Goal: Use online tool/utility

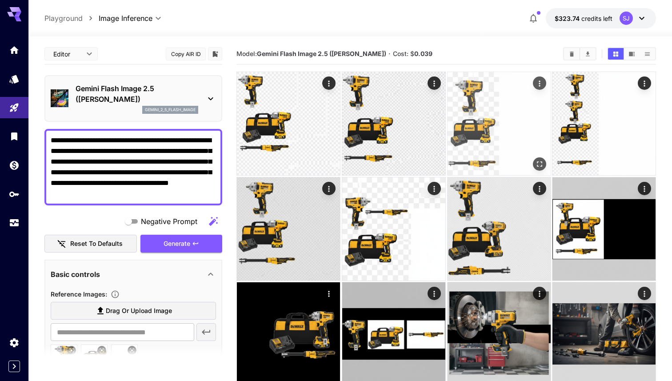
click at [476, 104] on img at bounding box center [498, 123] width 103 height 103
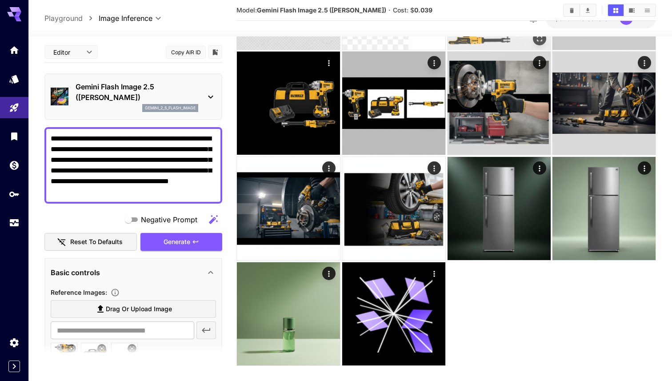
scroll to position [232, 0]
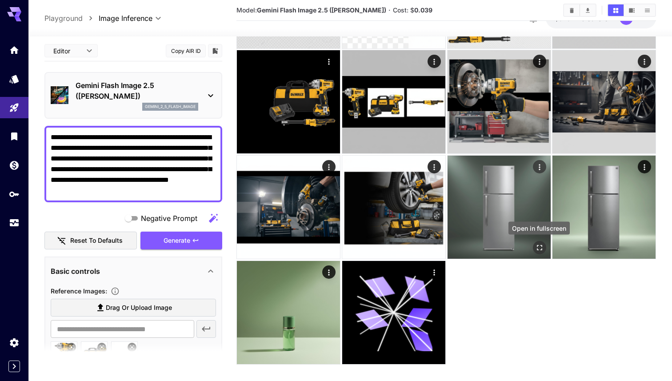
click at [538, 246] on icon "Open in fullscreen" at bounding box center [539, 247] width 9 height 9
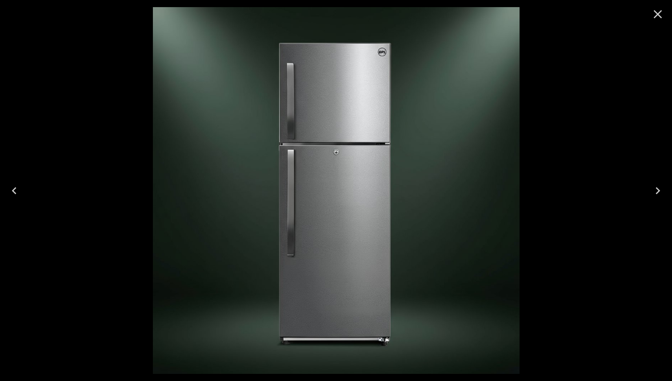
click at [548, 136] on div at bounding box center [336, 190] width 672 height 381
click at [660, 15] on icon "Close" at bounding box center [658, 14] width 14 height 14
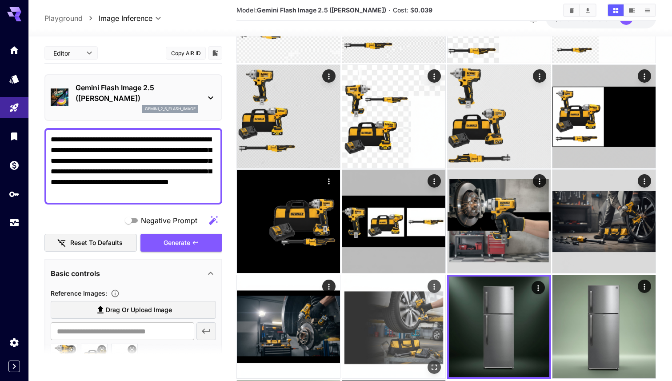
scroll to position [204, 0]
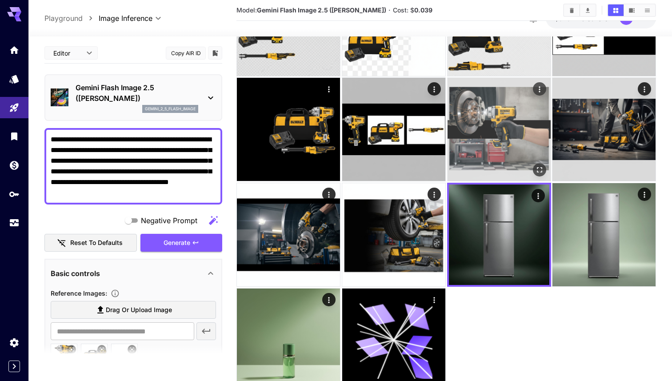
click at [523, 152] on img at bounding box center [498, 129] width 103 height 103
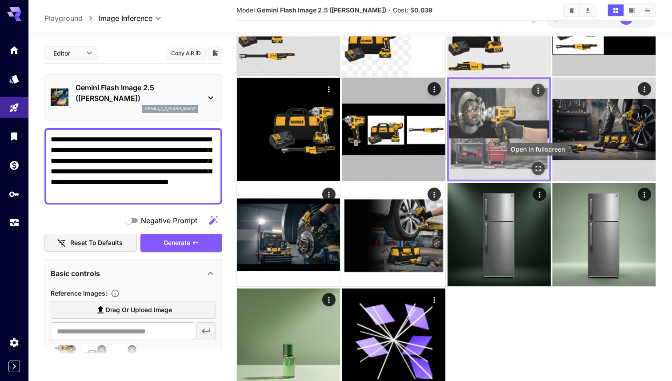
click at [540, 169] on icon "Open in fullscreen" at bounding box center [537, 168] width 9 height 9
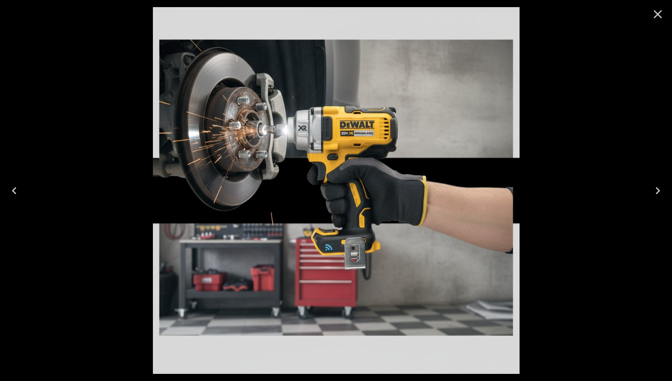
click at [660, 14] on icon "Close" at bounding box center [658, 14] width 14 height 14
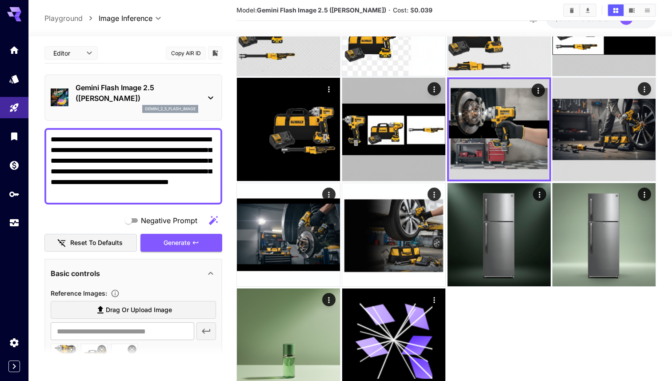
click at [518, 334] on div at bounding box center [445, 129] width 419 height 524
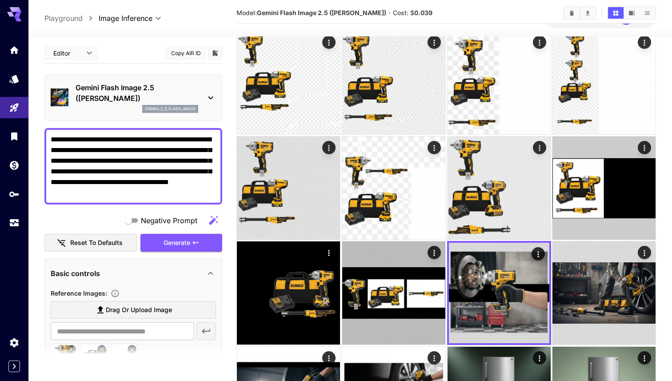
scroll to position [0, 0]
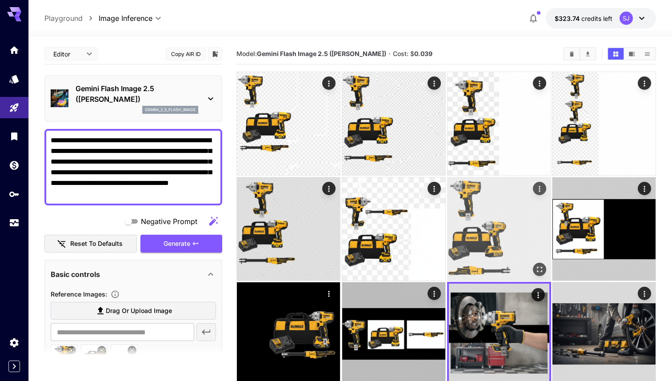
click at [498, 200] on img at bounding box center [498, 228] width 103 height 103
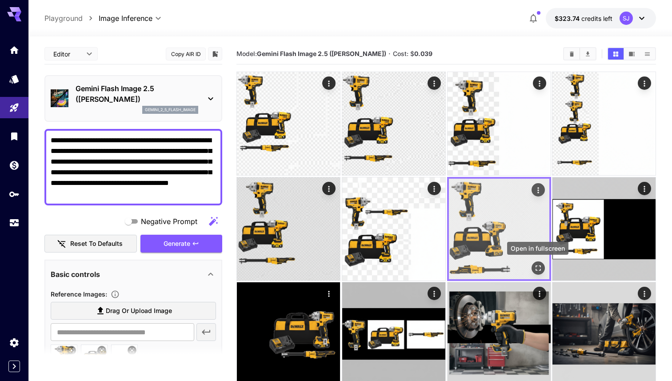
click at [534, 267] on icon "Open in fullscreen" at bounding box center [537, 267] width 9 height 9
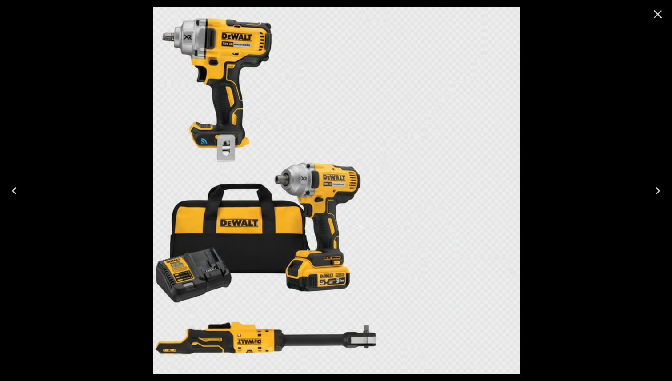
click at [657, 13] on icon "Close" at bounding box center [658, 14] width 8 height 8
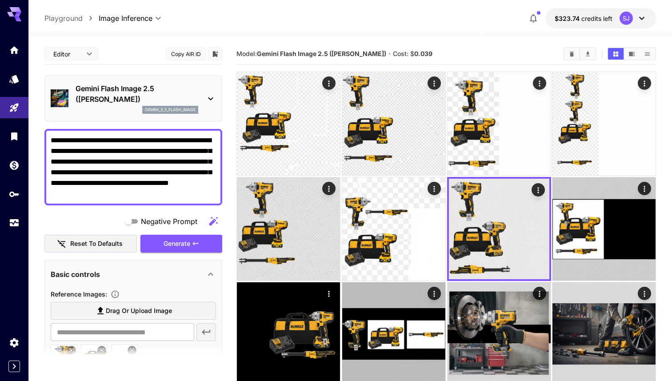
click at [474, 36] on div "**********" at bounding box center [349, 329] width 611 height 586
